Goal: Transaction & Acquisition: Purchase product/service

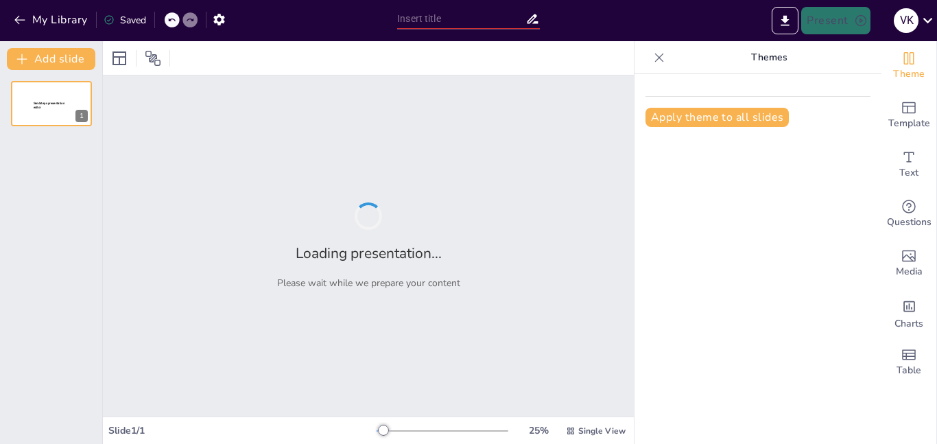
type input "Imported 1.1 ΤΕΧΝΟΛΟΓΙΑ ΑΜΑΞΩΜΑΤΩΝ.pptx"
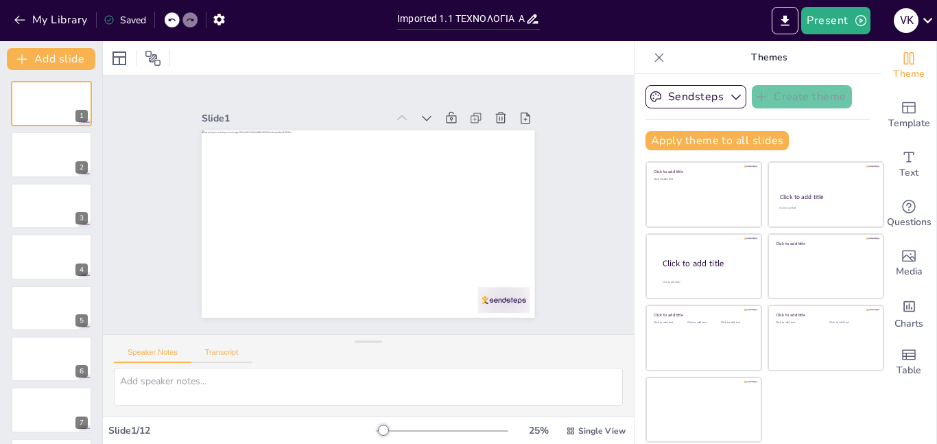
click at [220, 354] on button "Transcript" at bounding box center [221, 355] width 61 height 15
click at [176, 348] on button "Speaker Notes" at bounding box center [152, 355] width 77 height 15
click at [732, 97] on icon "button" at bounding box center [736, 97] width 10 height 5
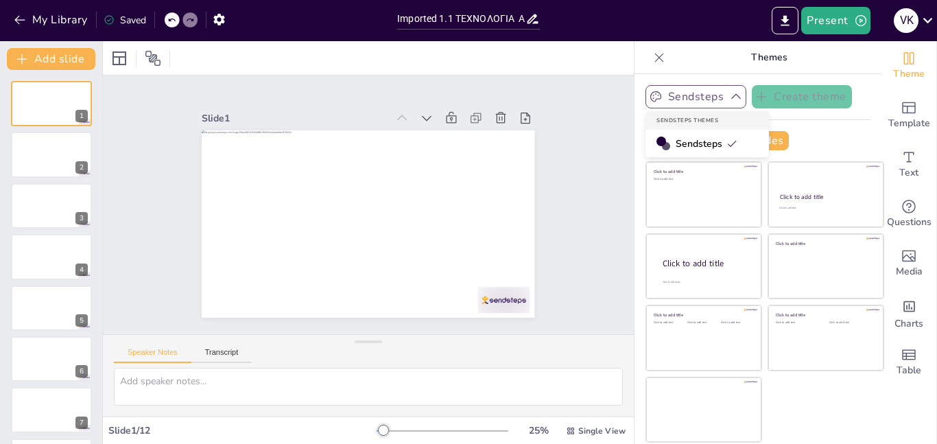
click at [722, 137] on span "Sendsteps" at bounding box center [706, 143] width 62 height 13
click at [723, 136] on button "Apply theme to all slides" at bounding box center [716, 140] width 143 height 19
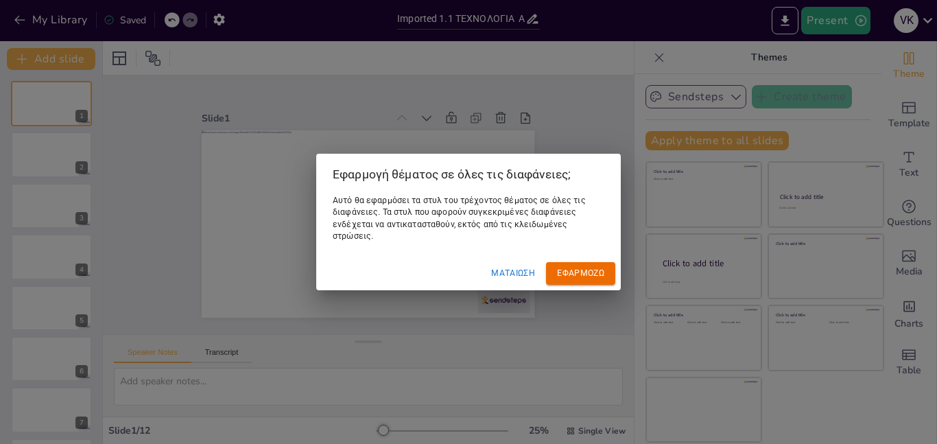
click at [525, 273] on font "Ματαίωση" at bounding box center [513, 273] width 44 height 10
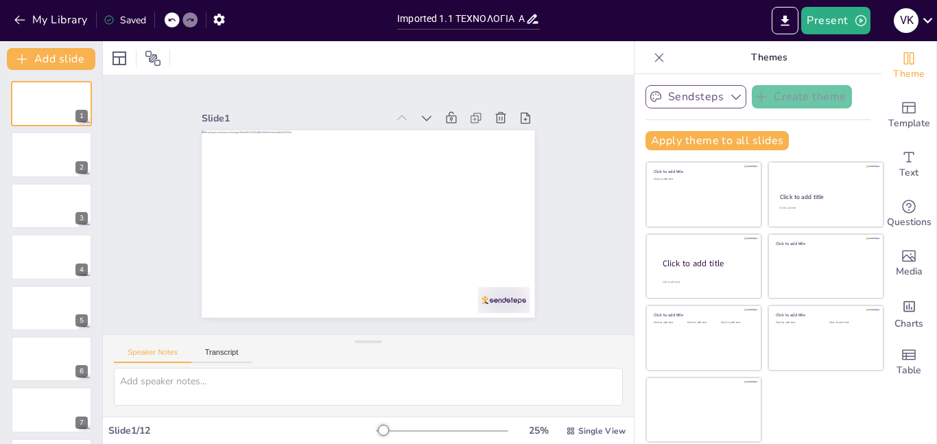
click at [457, 427] on div at bounding box center [442, 430] width 132 height 11
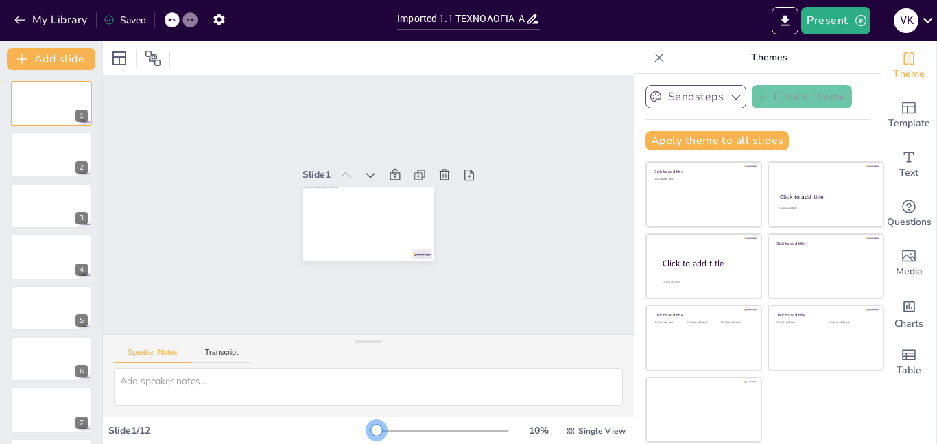
drag, startPoint x: 455, startPoint y: 430, endPoint x: 370, endPoint y: 426, distance: 84.4
click at [370, 426] on div "Slide 1 / 12 10 % Single View" at bounding box center [368, 431] width 531 height 22
drag, startPoint x: 371, startPoint y: 426, endPoint x: 411, endPoint y: 425, distance: 40.5
click at [411, 425] on div "Slide 1 / 12 10 % Single View" at bounding box center [368, 431] width 531 height 22
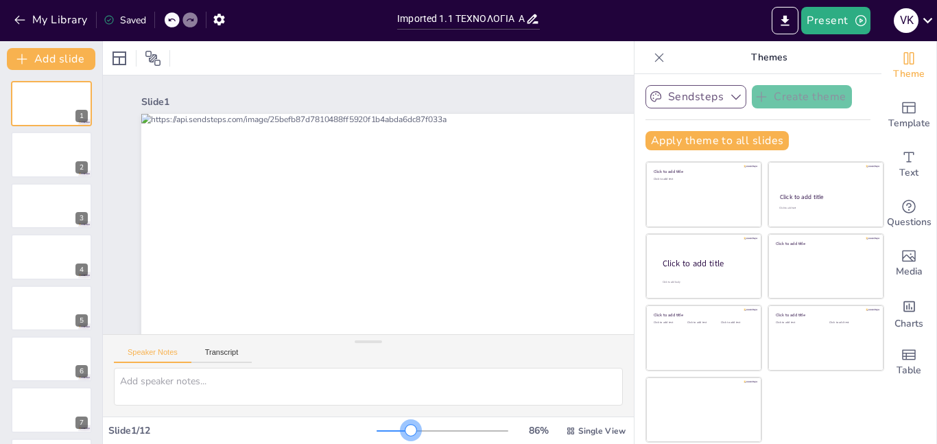
click at [412, 429] on div at bounding box center [442, 430] width 132 height 11
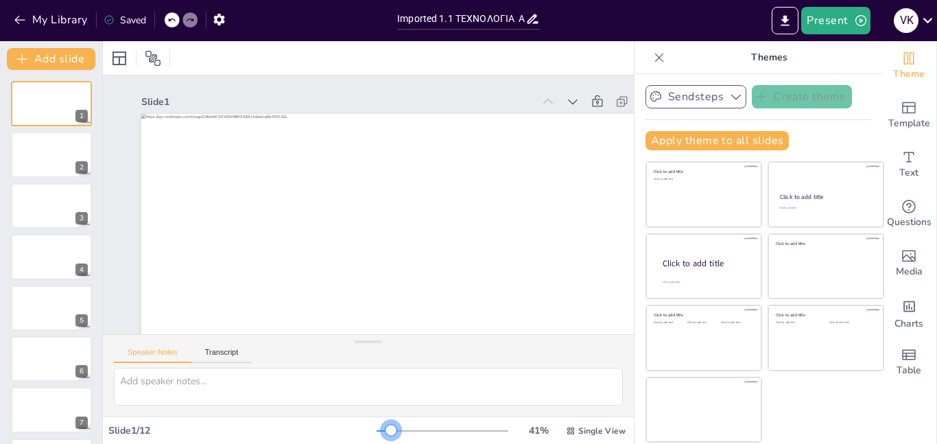
drag, startPoint x: 412, startPoint y: 429, endPoint x: 395, endPoint y: 428, distance: 17.2
click at [394, 428] on div at bounding box center [390, 429] width 11 height 11
click at [392, 428] on div at bounding box center [390, 429] width 11 height 11
click at [856, 18] on icon "button" at bounding box center [861, 21] width 14 height 14
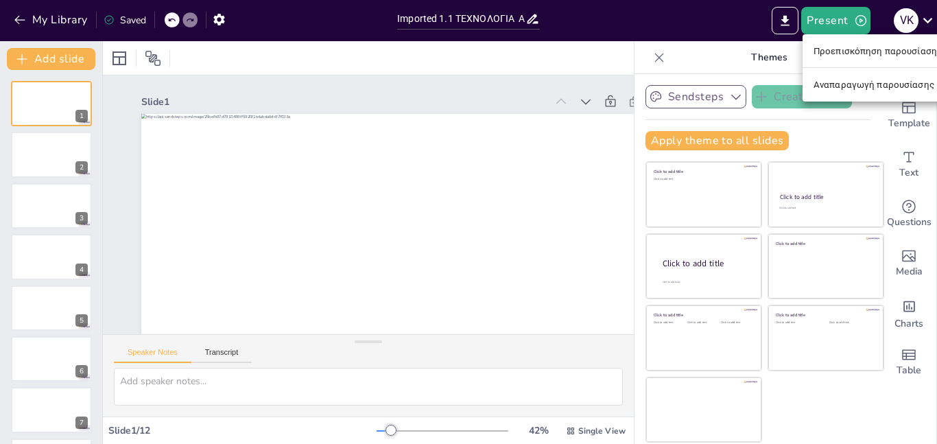
click at [859, 45] on font "Προεπισκόπηση παρουσίασης" at bounding box center [877, 51] width 128 height 14
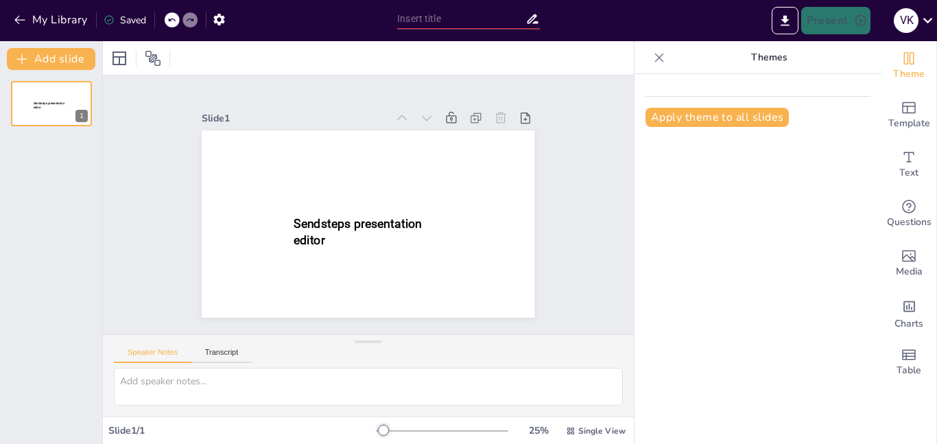
type input "Imported 1.1 ΤΕΧΝΟΛΟΓΙΑ ΑΜΑΞΩΜΑΤΩΝ.pptx"
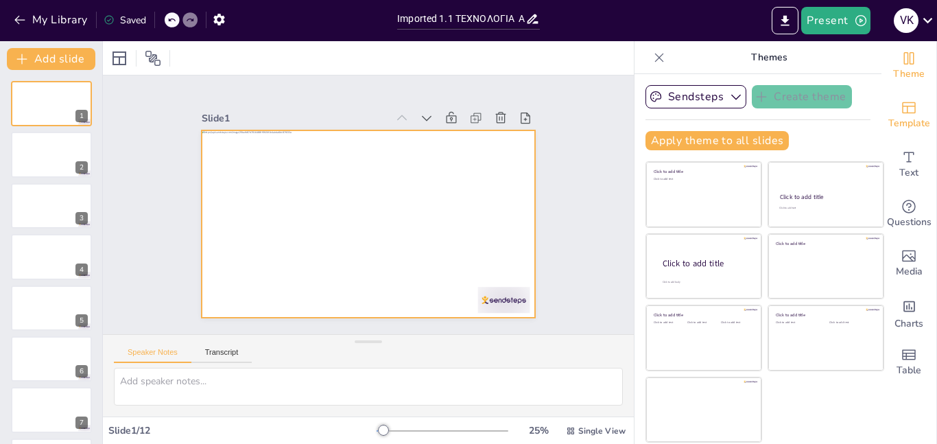
click at [908, 105] on icon "Add ready made slides" at bounding box center [908, 107] width 16 height 16
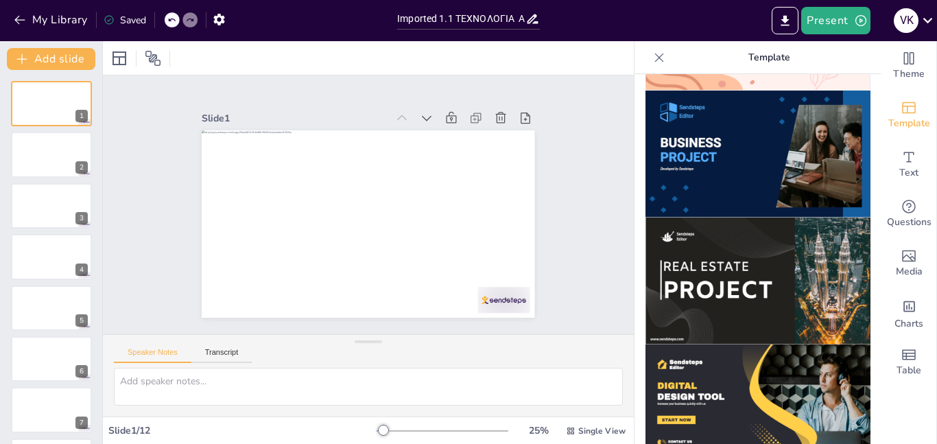
scroll to position [1133, 0]
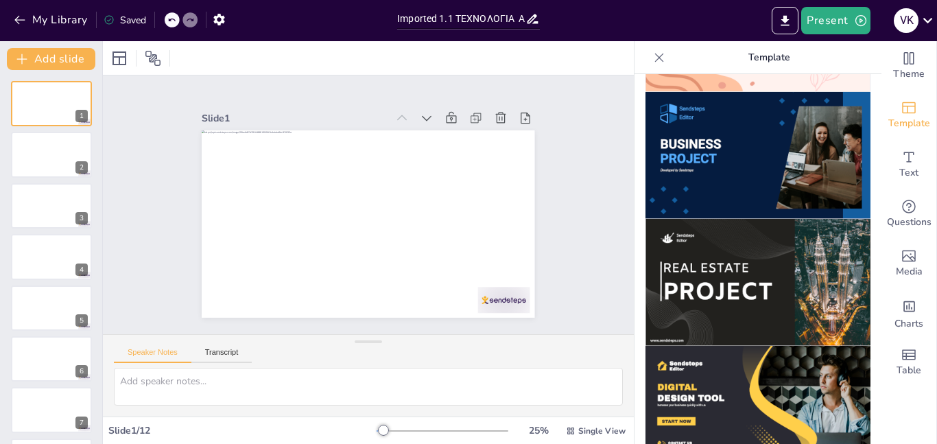
click at [723, 165] on img at bounding box center [757, 155] width 225 height 127
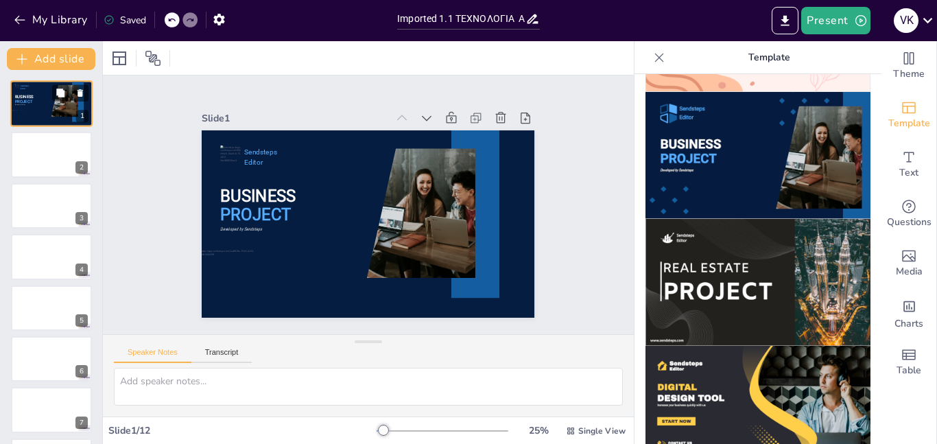
click at [71, 104] on div at bounding box center [62, 101] width 48 height 32
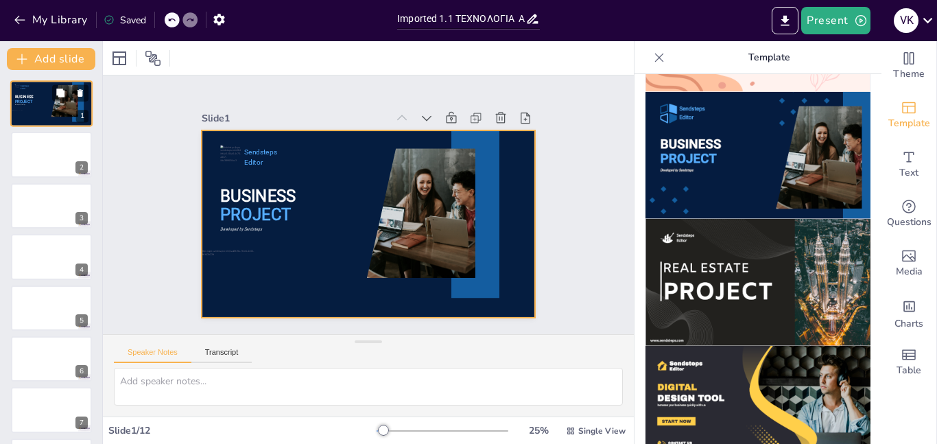
click at [38, 112] on div at bounding box center [51, 103] width 82 height 47
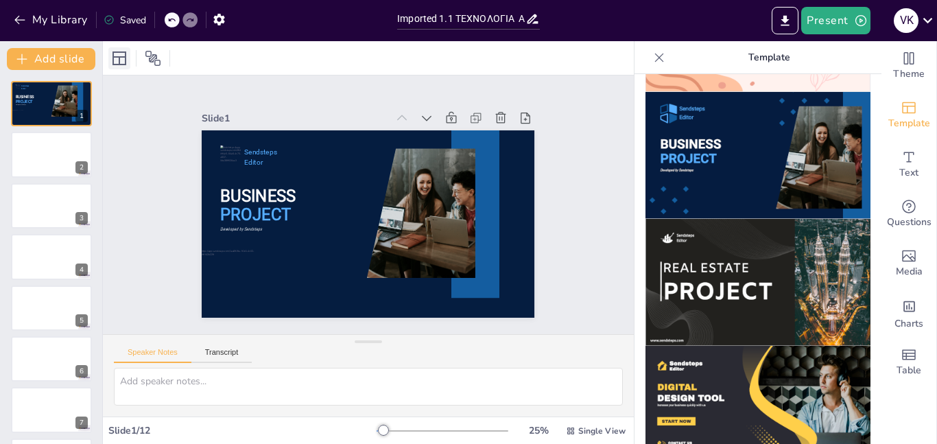
click at [123, 58] on icon at bounding box center [119, 58] width 16 height 16
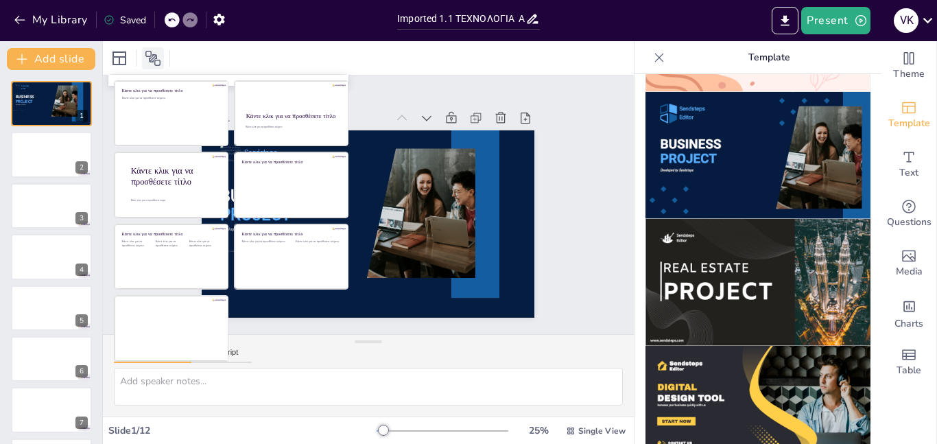
click at [149, 56] on icon at bounding box center [153, 58] width 16 height 16
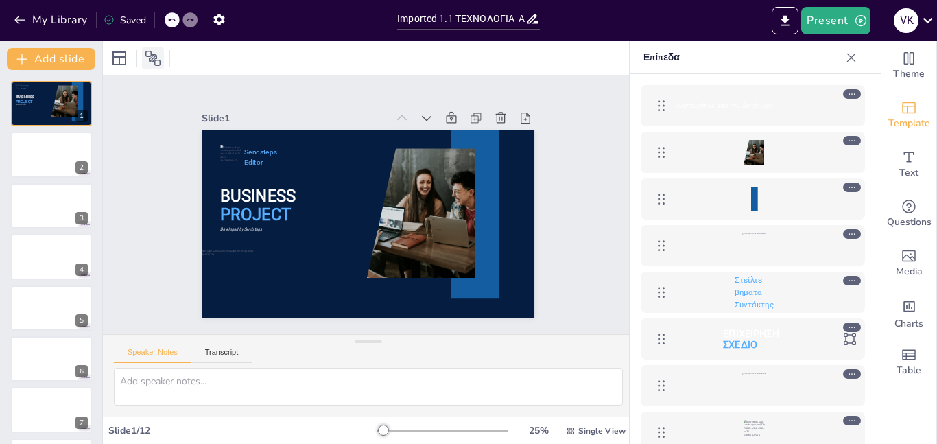
click at [149, 56] on icon at bounding box center [153, 58] width 16 height 16
click at [62, 142] on icon at bounding box center [60, 144] width 8 height 8
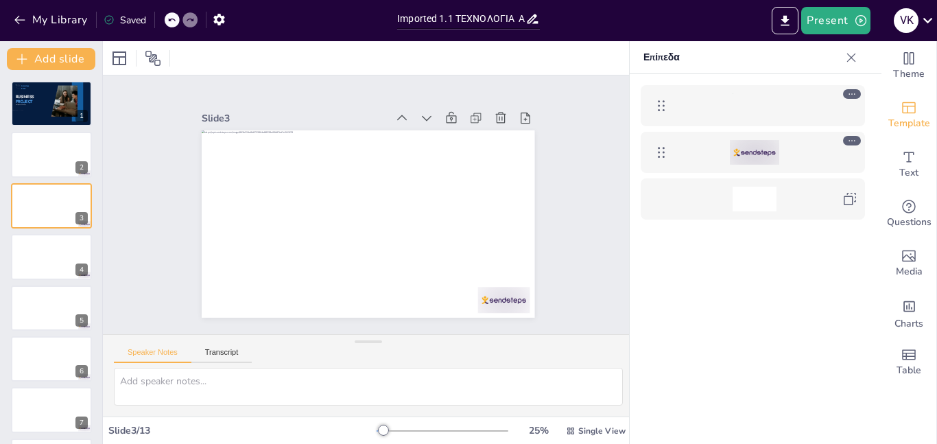
click at [850, 93] on icon at bounding box center [852, 94] width 10 height 10
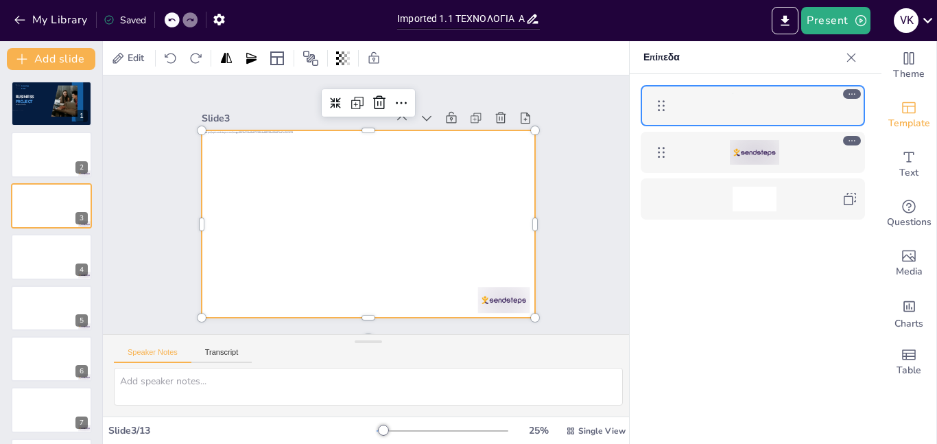
click at [854, 54] on icon at bounding box center [851, 58] width 14 height 14
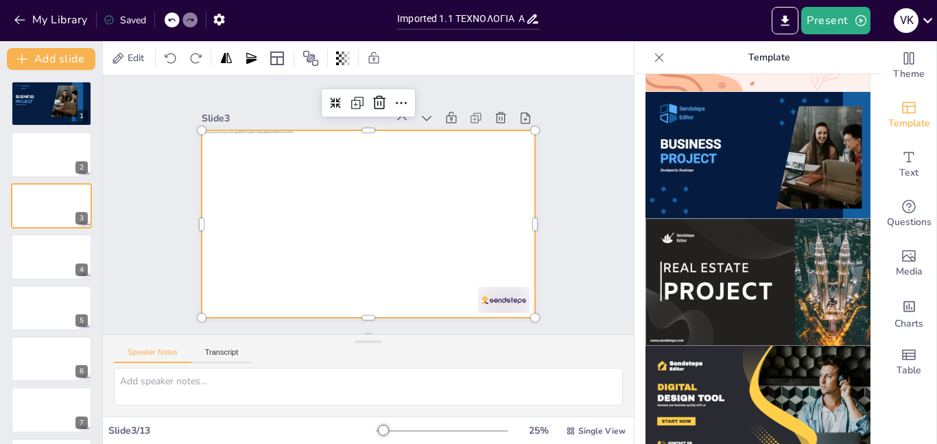
click at [751, 127] on img at bounding box center [757, 155] width 225 height 127
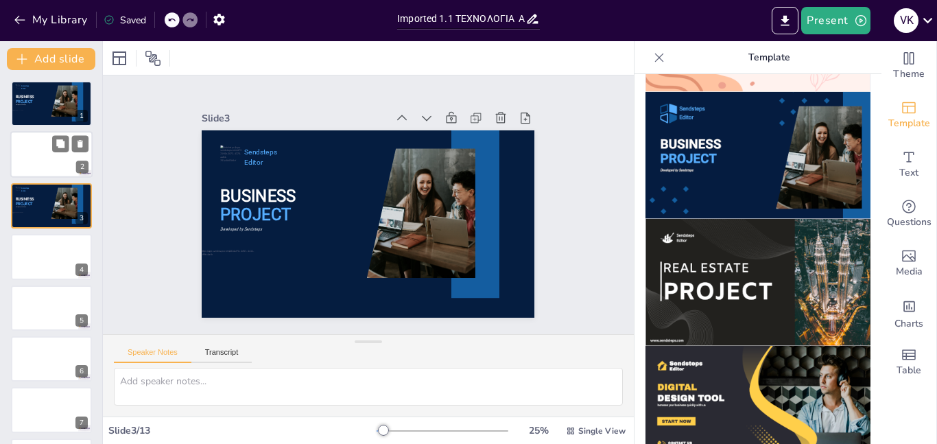
click at [44, 153] on div at bounding box center [51, 155] width 82 height 47
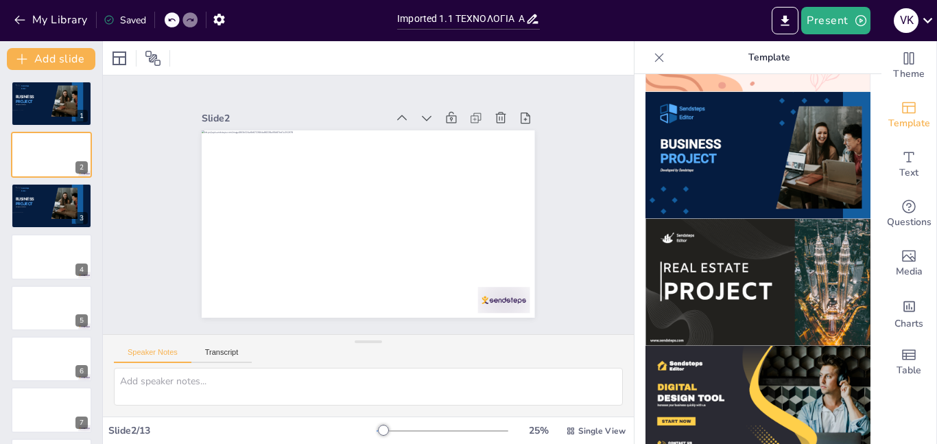
click at [689, 130] on img at bounding box center [757, 155] width 225 height 127
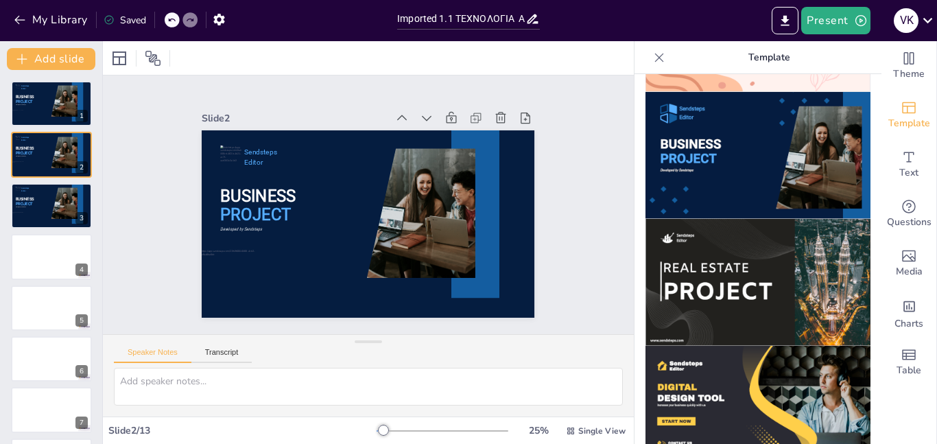
click at [173, 22] on icon at bounding box center [171, 20] width 8 height 8
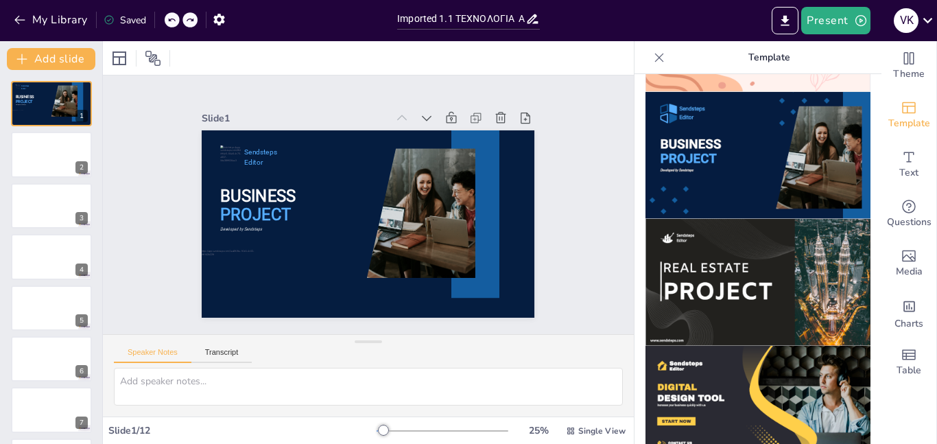
click at [173, 22] on icon at bounding box center [171, 20] width 8 height 8
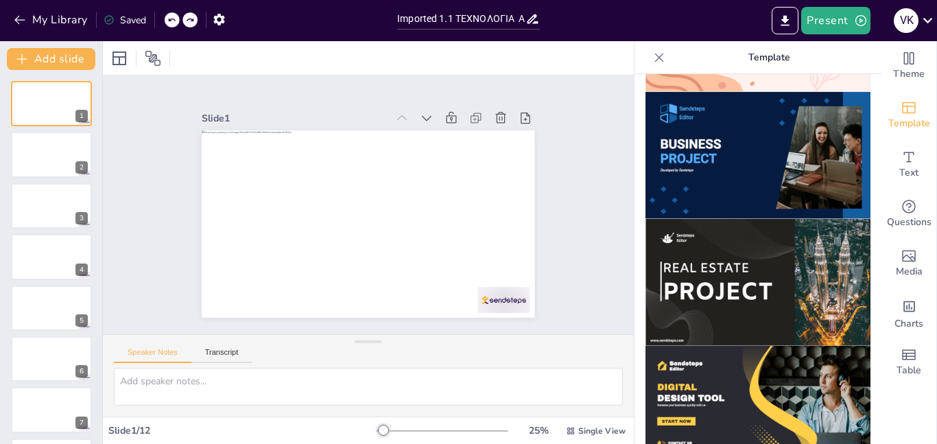
click at [173, 22] on icon at bounding box center [171, 20] width 8 height 8
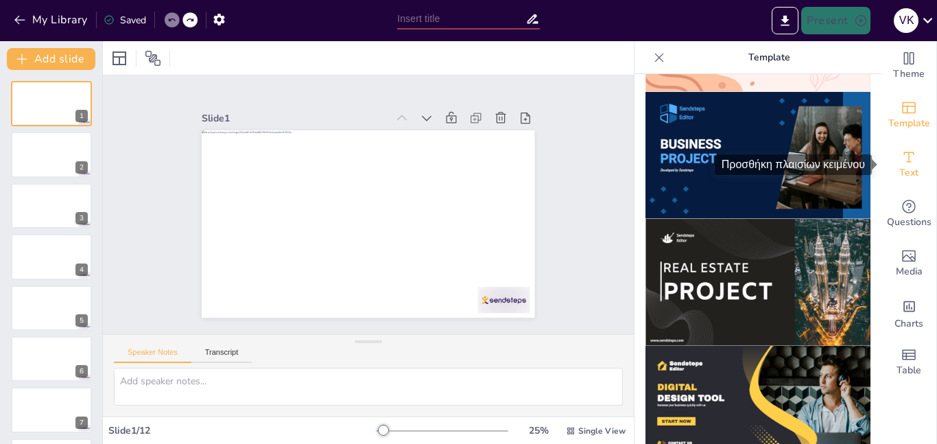
click at [900, 149] on icon "Add text boxes" at bounding box center [908, 157] width 16 height 16
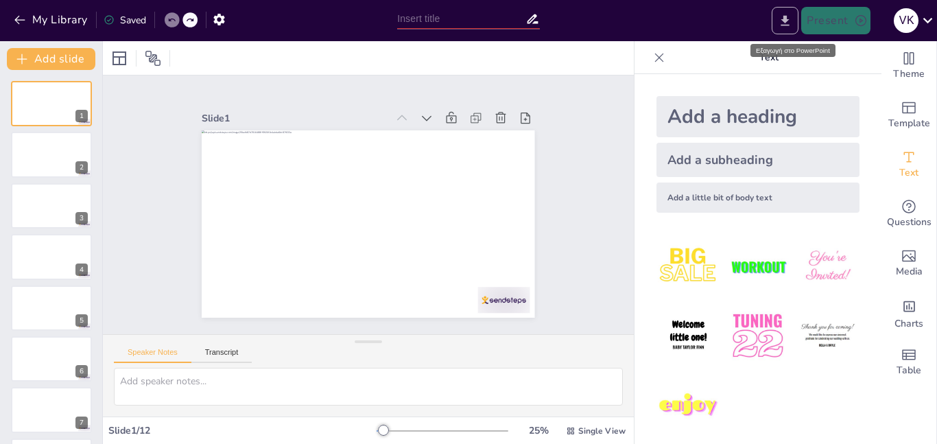
click at [790, 27] on icon "Export to PowerPoint" at bounding box center [785, 21] width 14 height 14
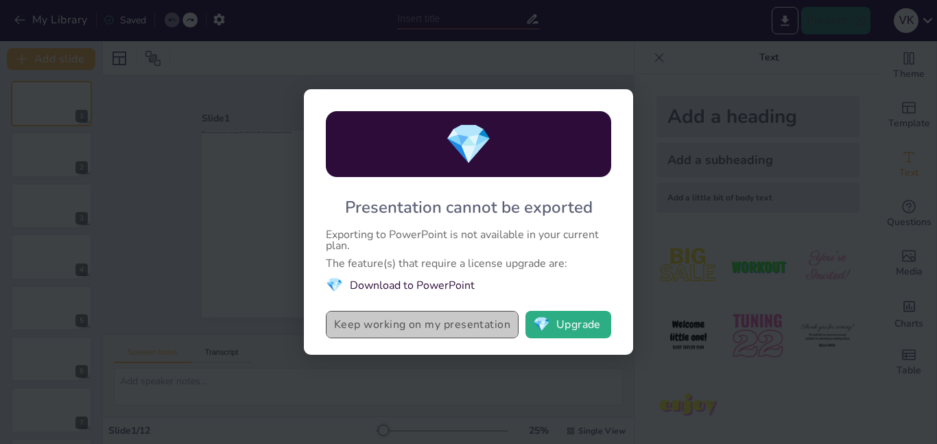
click at [481, 319] on button "Keep working on my presentation" at bounding box center [422, 324] width 193 height 27
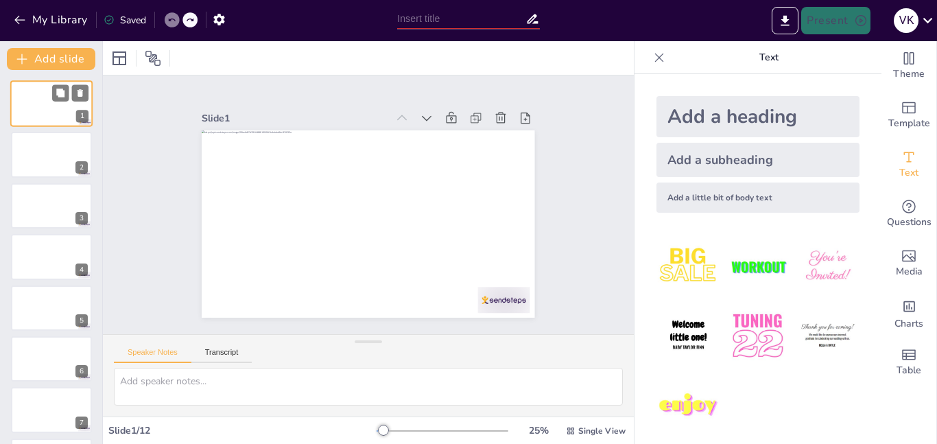
click at [58, 104] on div at bounding box center [51, 103] width 82 height 47
click at [792, 23] on icon "Export to PowerPoint" at bounding box center [785, 21] width 14 height 14
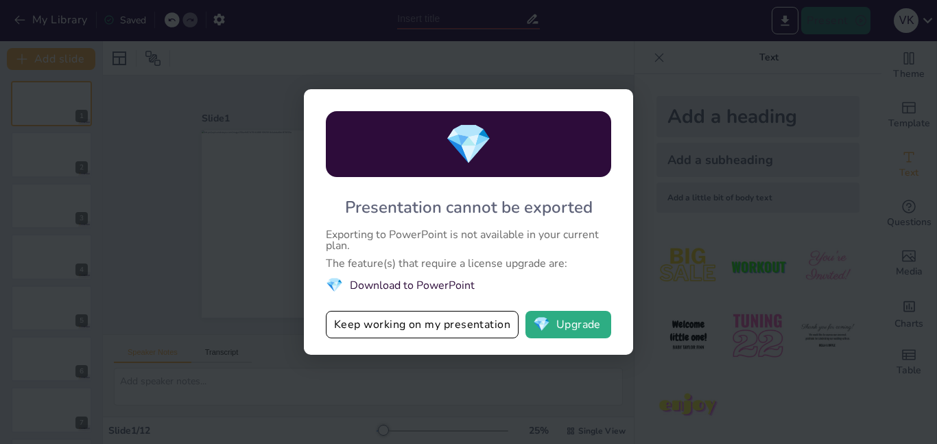
click at [459, 282] on li "💎 Download to PowerPoint" at bounding box center [468, 285] width 285 height 19
click at [479, 265] on div "The feature(s) that require a license upgrade are:" at bounding box center [468, 263] width 285 height 11
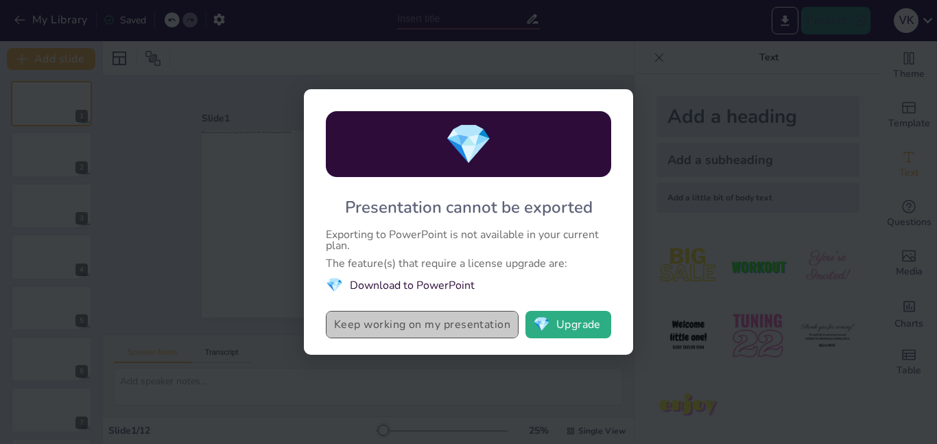
click at [452, 317] on button "Keep working on my presentation" at bounding box center [422, 324] width 193 height 27
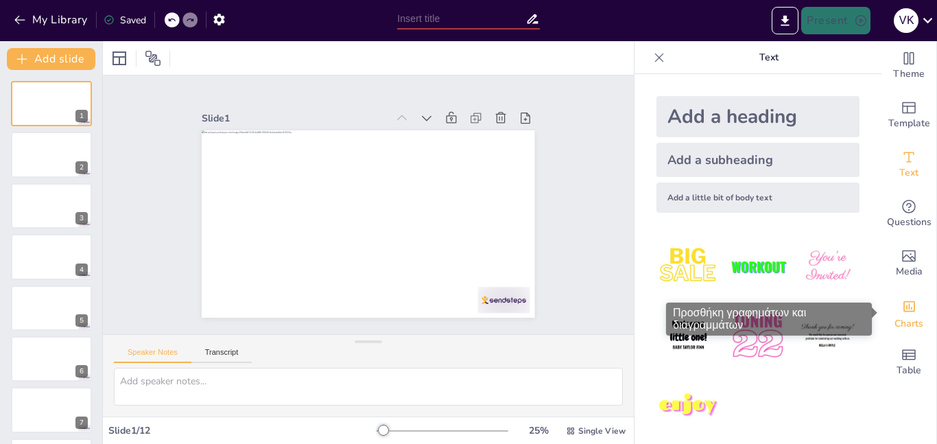
click at [898, 303] on div "Charts" at bounding box center [908, 312] width 55 height 49
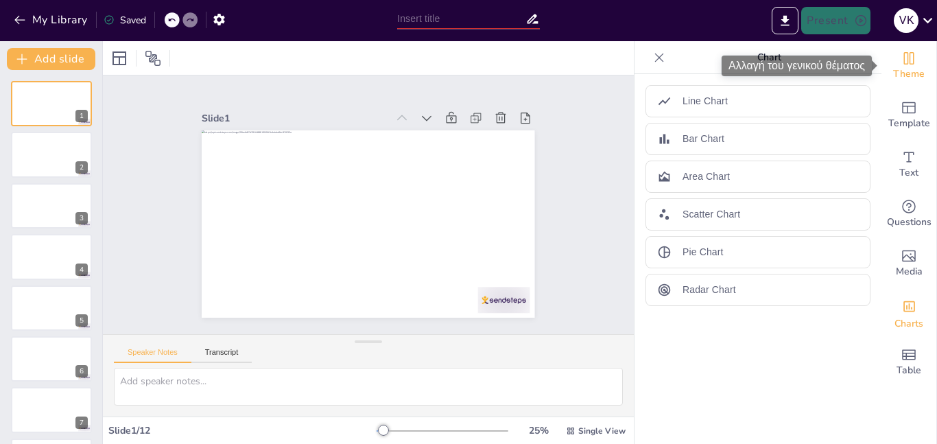
click at [922, 59] on div "Theme" at bounding box center [908, 65] width 55 height 49
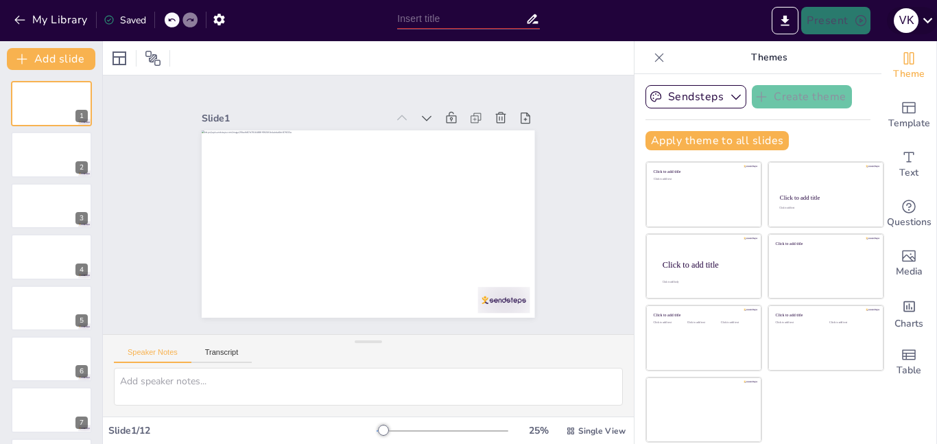
click at [924, 16] on icon at bounding box center [927, 20] width 19 height 19
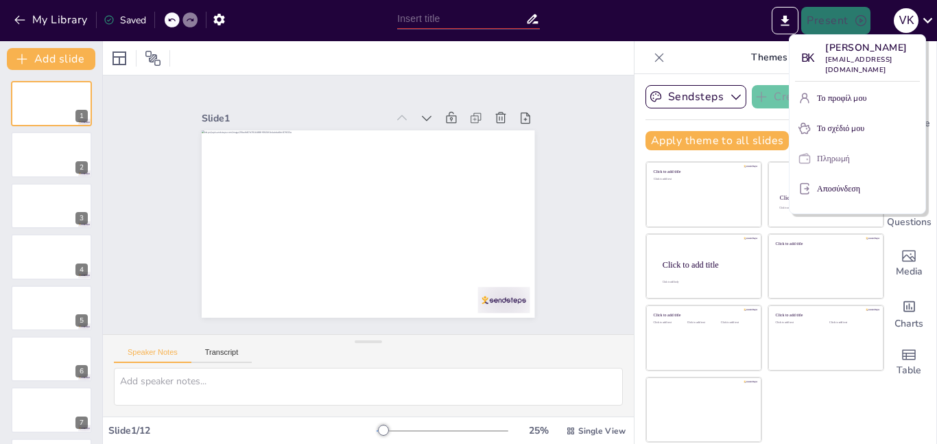
click at [852, 149] on button "Πληρωμή" at bounding box center [857, 158] width 125 height 22
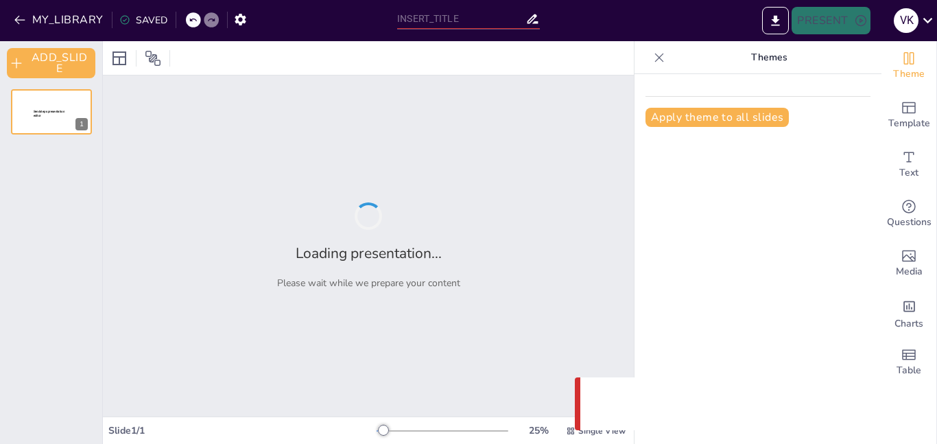
type input "Imported 1.1 ΤΕΧΝΟΛΟΓΙΑ ΑΜΑΞΩΜΑΤΩΝ.pptx"
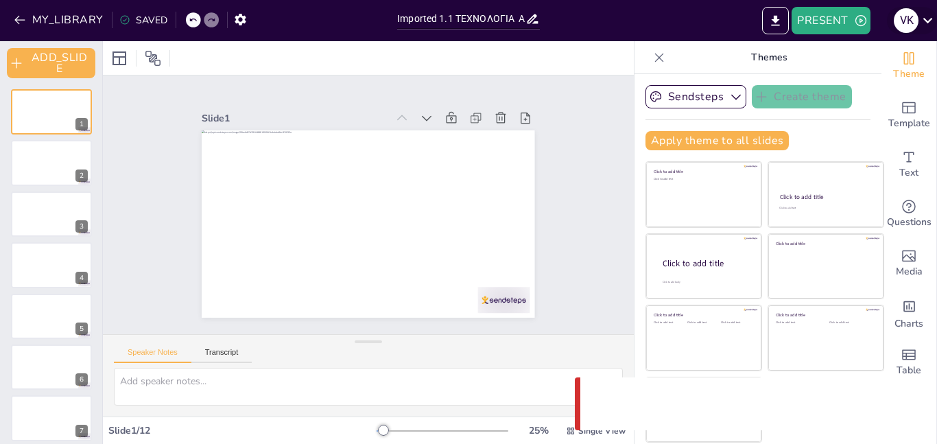
click at [924, 27] on icon at bounding box center [927, 20] width 19 height 19
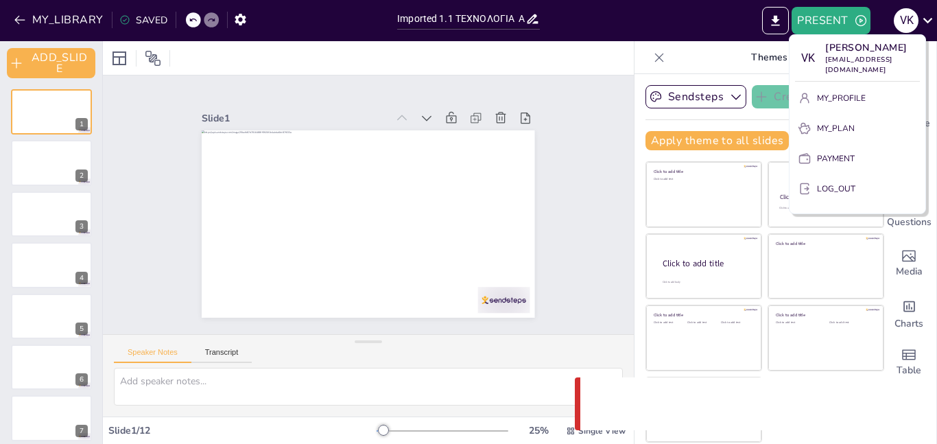
click at [860, 18] on div at bounding box center [468, 222] width 937 height 444
click at [860, 19] on div at bounding box center [468, 222] width 937 height 444
click at [780, 21] on div at bounding box center [468, 222] width 937 height 444
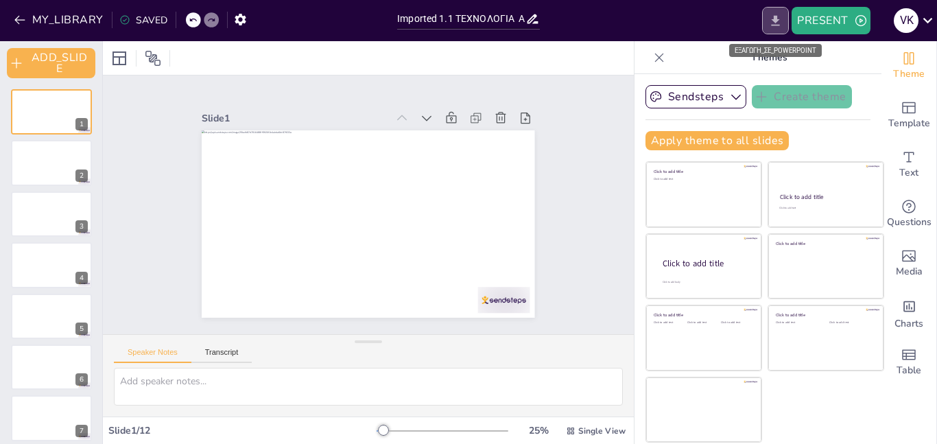
click at [780, 21] on icon "EXPORT_TO_POWERPOINT" at bounding box center [775, 21] width 14 height 14
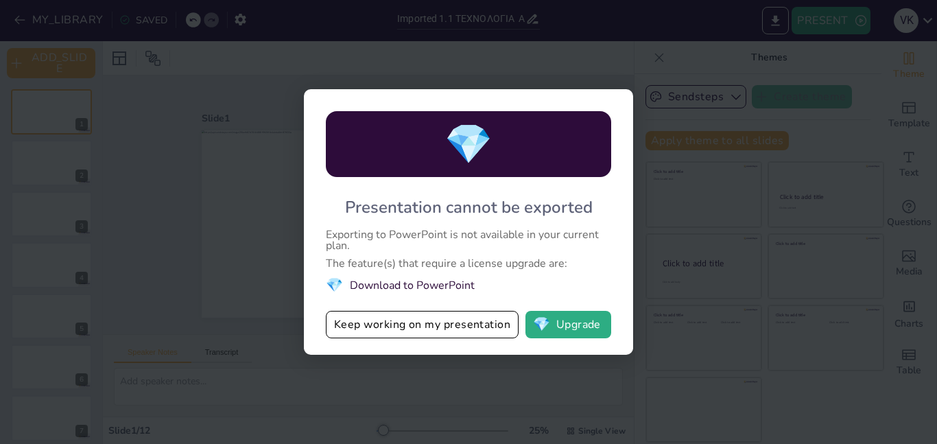
click at [743, 10] on div "💎 Presentation cannot be exported Exporting to PowerPoint is not available in y…" at bounding box center [468, 222] width 937 height 444
click at [921, 23] on div "💎 Presentation cannot be exported Exporting to PowerPoint is not available in y…" at bounding box center [468, 222] width 937 height 444
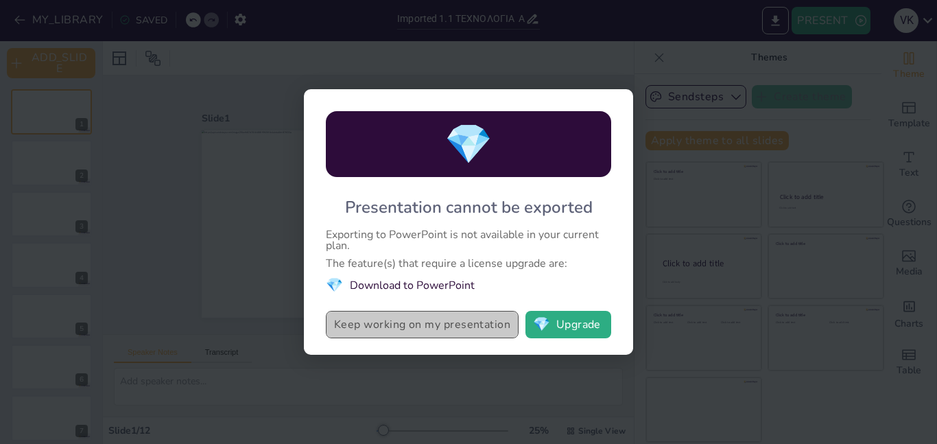
click at [442, 323] on button "Keep working on my presentation" at bounding box center [422, 324] width 193 height 27
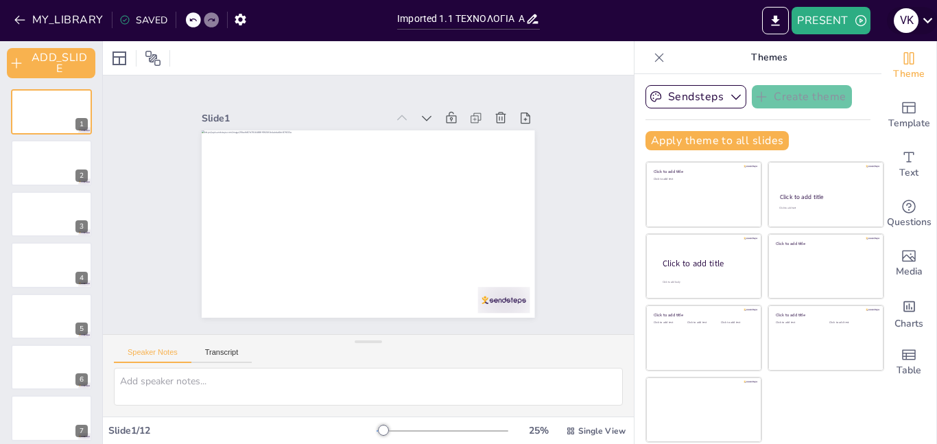
click at [932, 14] on icon at bounding box center [927, 20] width 19 height 19
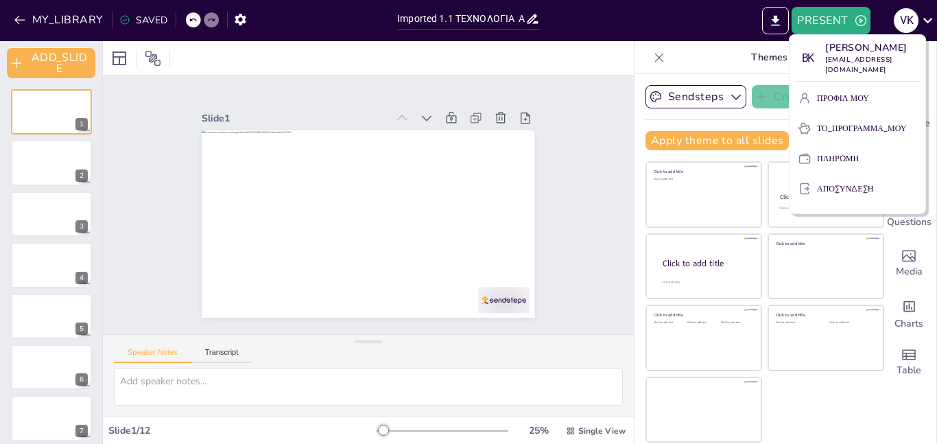
click at [826, 185] on font "ΑΠΟΣΥΝΔΕΣΗ" at bounding box center [845, 188] width 56 height 11
